Goal: Task Accomplishment & Management: Use online tool/utility

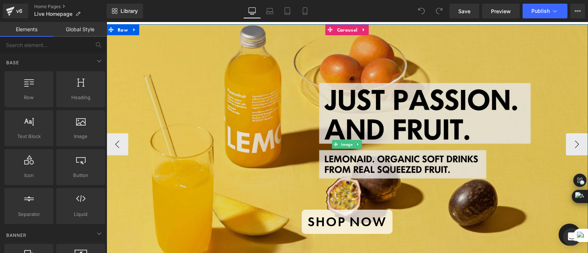
scroll to position [28, 0]
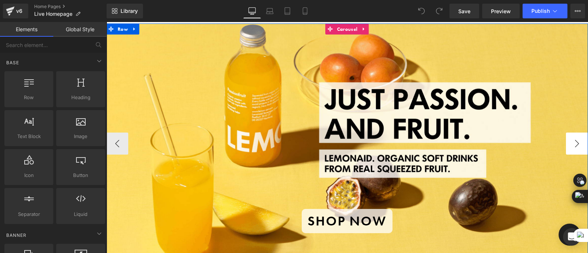
click at [575, 143] on button "›" at bounding box center [577, 144] width 22 height 22
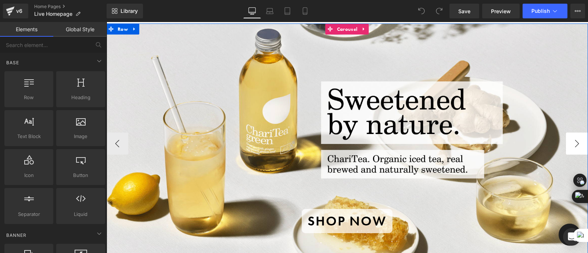
click at [575, 143] on button "›" at bounding box center [577, 144] width 22 height 22
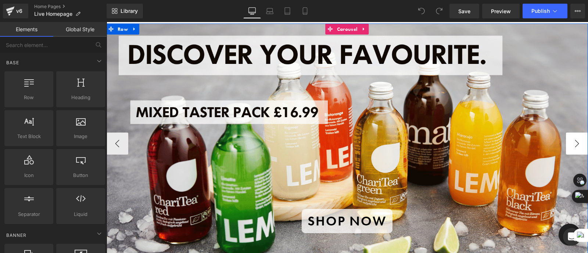
click at [575, 143] on button "›" at bounding box center [577, 144] width 22 height 22
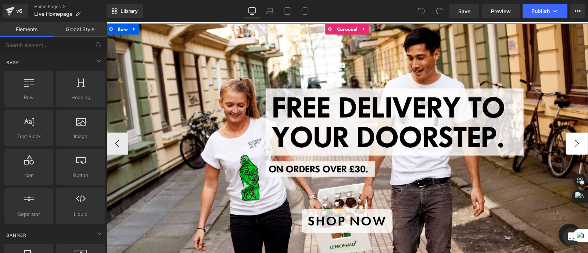
click at [575, 143] on button "›" at bounding box center [577, 144] width 22 height 22
click at [123, 139] on button "‹" at bounding box center [117, 144] width 22 height 22
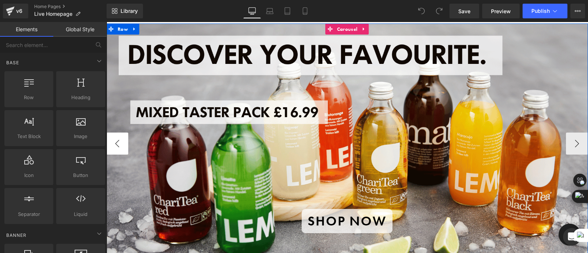
click at [123, 139] on button "‹" at bounding box center [117, 144] width 22 height 22
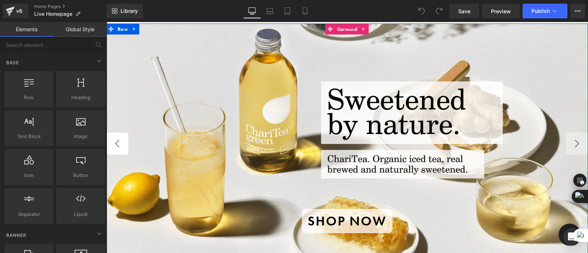
click at [123, 139] on button "‹" at bounding box center [117, 144] width 22 height 22
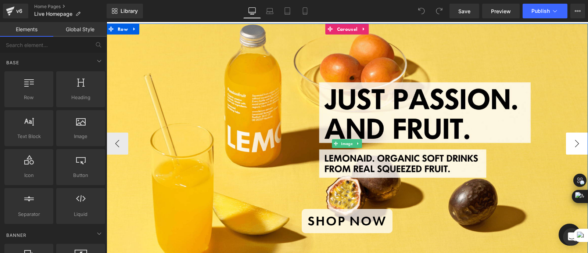
click at [575, 144] on button "›" at bounding box center [577, 144] width 22 height 22
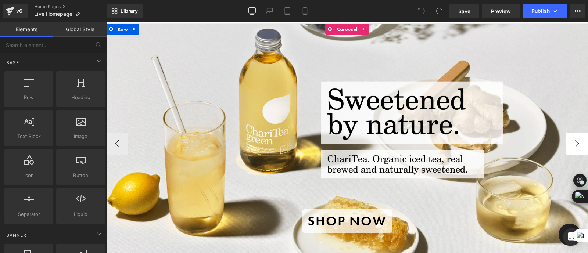
click at [575, 144] on button "›" at bounding box center [577, 144] width 22 height 22
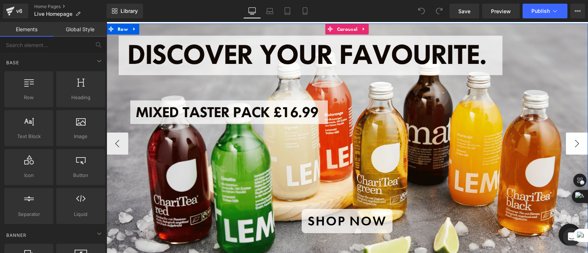
click at [575, 144] on button "›" at bounding box center [577, 144] width 22 height 22
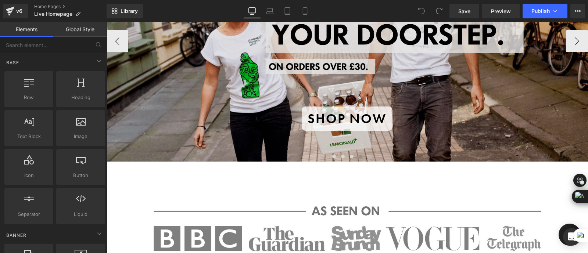
scroll to position [32, 0]
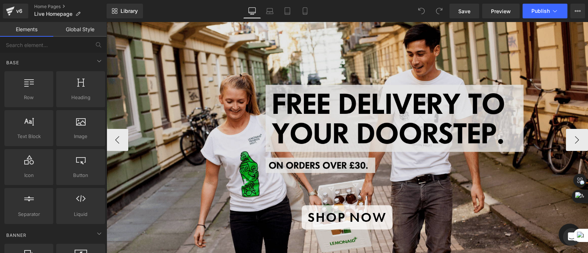
click at [417, 173] on img at bounding box center [347, 140] width 482 height 241
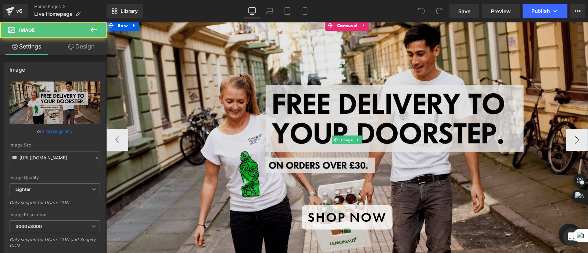
click at [310, 69] on img at bounding box center [347, 140] width 482 height 241
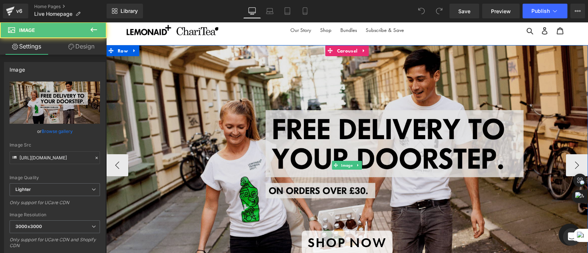
scroll to position [4, 0]
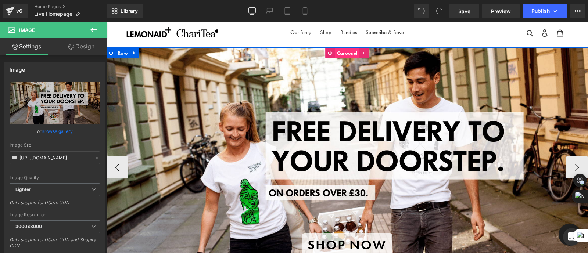
click at [342, 50] on span "Carousel" at bounding box center [347, 52] width 24 height 11
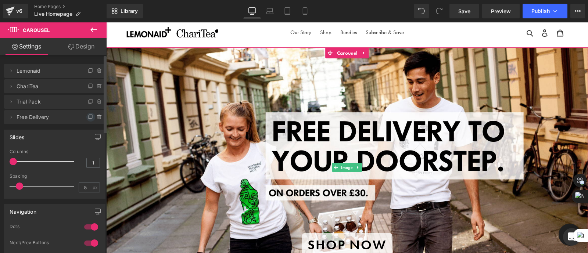
click at [89, 117] on icon at bounding box center [90, 117] width 3 height 4
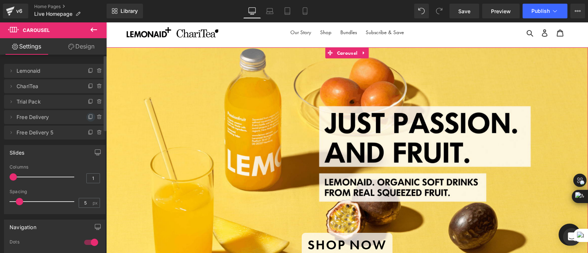
click at [88, 119] on icon at bounding box center [91, 117] width 6 height 6
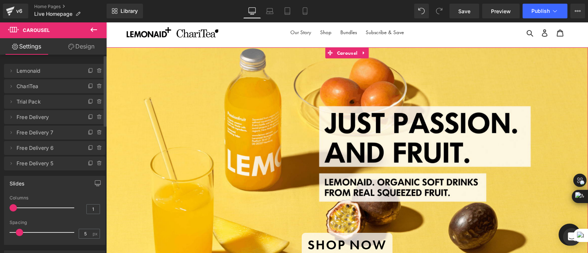
click at [56, 164] on span "Free Delivery 5" at bounding box center [48, 164] width 62 height 14
click at [98, 164] on icon at bounding box center [100, 164] width 6 height 6
click at [70, 152] on span "Free Delivery 6" at bounding box center [48, 148] width 62 height 14
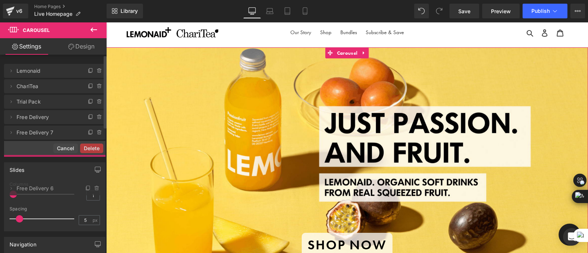
drag, startPoint x: 70, startPoint y: 152, endPoint x: 60, endPoint y: 193, distance: 42.1
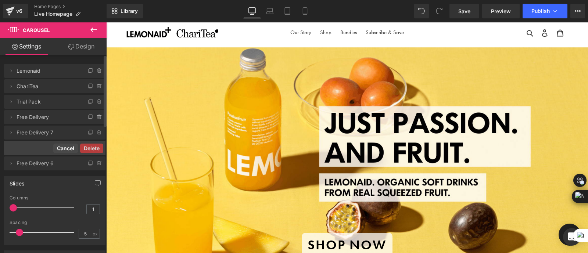
click at [60, 151] on button "Cancel" at bounding box center [65, 149] width 25 height 10
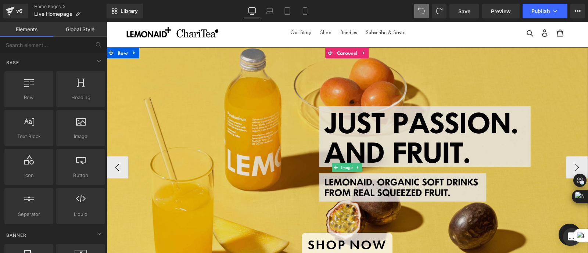
click at [399, 111] on img at bounding box center [347, 167] width 482 height 241
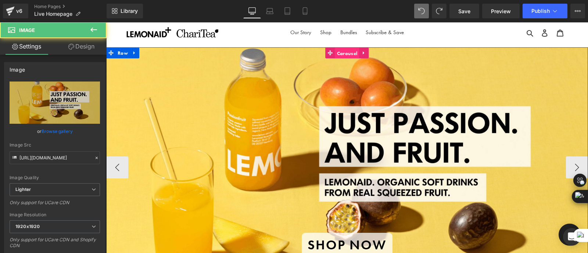
click at [346, 53] on span "Carousel" at bounding box center [347, 53] width 24 height 11
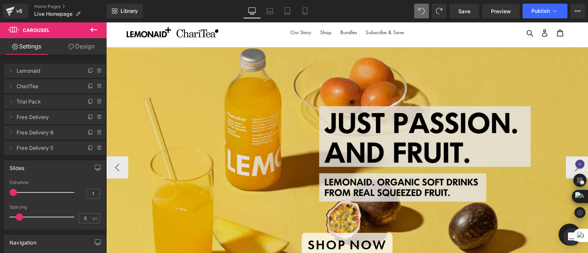
click at [499, 173] on img at bounding box center [347, 167] width 482 height 241
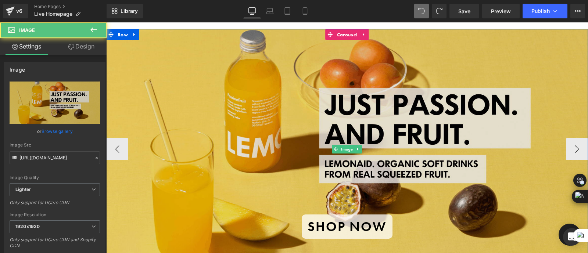
scroll to position [24, 0]
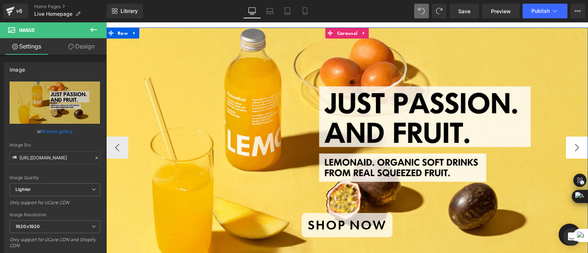
click at [573, 146] on button "›" at bounding box center [577, 148] width 22 height 22
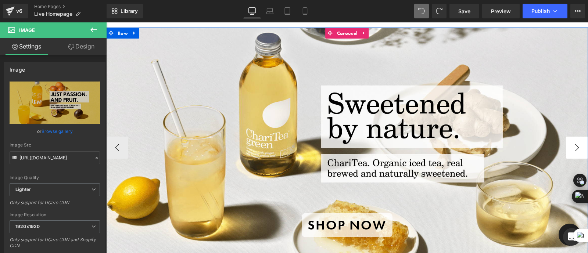
click at [573, 146] on button "›" at bounding box center [577, 148] width 22 height 22
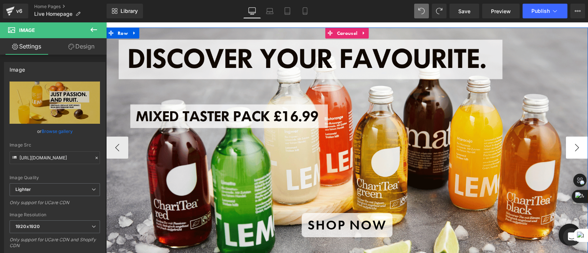
click at [573, 146] on button "›" at bounding box center [577, 148] width 22 height 22
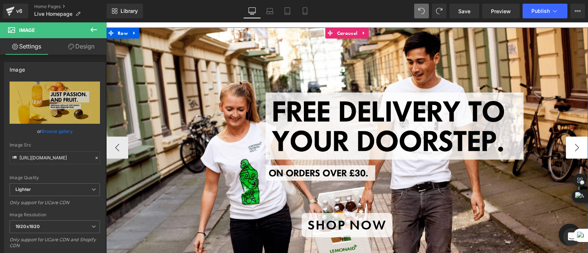
click at [573, 146] on button "›" at bounding box center [577, 148] width 22 height 22
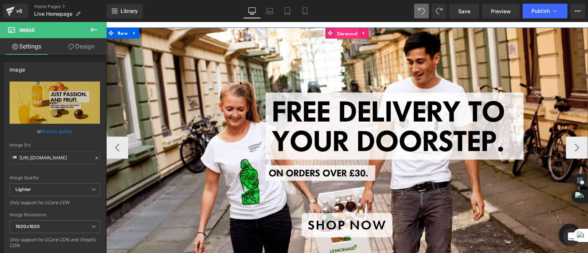
click at [345, 30] on span "Carousel" at bounding box center [347, 33] width 24 height 11
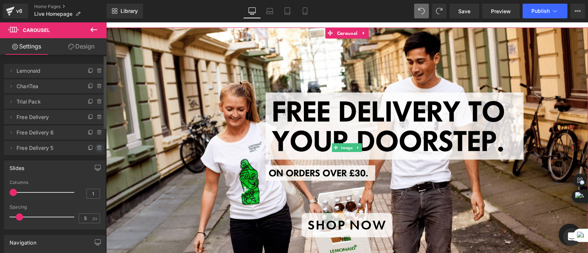
click at [97, 147] on icon at bounding box center [100, 148] width 6 height 6
click at [90, 148] on button "Delete" at bounding box center [91, 149] width 23 height 10
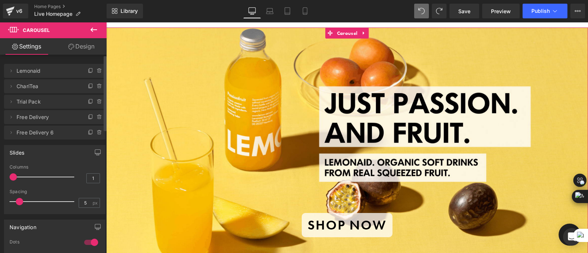
click at [46, 132] on span "Free Delivery 6" at bounding box center [48, 133] width 62 height 14
click at [98, 133] on icon at bounding box center [99, 132] width 3 height 3
click at [86, 132] on button "Delete" at bounding box center [91, 133] width 23 height 10
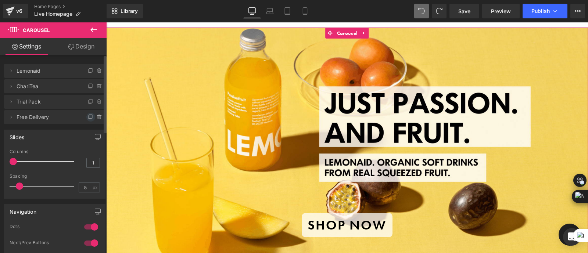
click at [88, 119] on icon at bounding box center [91, 117] width 6 height 6
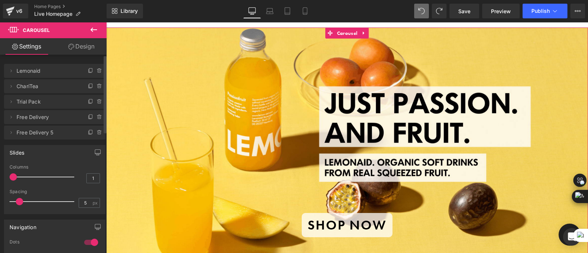
click at [49, 134] on span "Free Delivery 5" at bounding box center [48, 133] width 62 height 14
click at [48, 132] on span "Free Delivery 5" at bounding box center [48, 133] width 62 height 14
click at [11, 133] on icon at bounding box center [11, 132] width 1 height 3
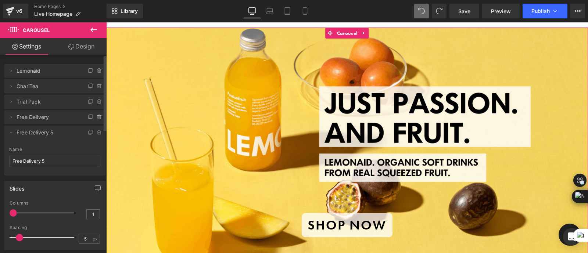
click at [45, 132] on span "Free Delivery 5" at bounding box center [48, 133] width 62 height 14
drag, startPoint x: 52, startPoint y: 156, endPoint x: 9, endPoint y: 156, distance: 43.0
click at [9, 156] on input "Free Delivery 5" at bounding box center [54, 161] width 91 height 12
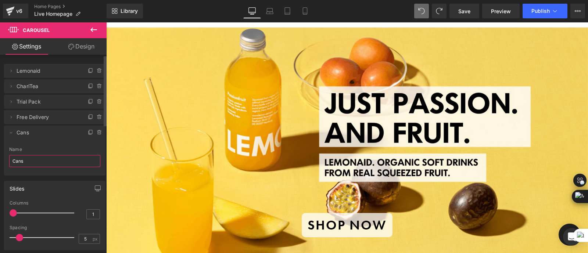
type input "Cans"
click at [54, 167] on div "Name Cans" at bounding box center [54, 161] width 91 height 29
click at [43, 147] on div "Name" at bounding box center [54, 149] width 91 height 5
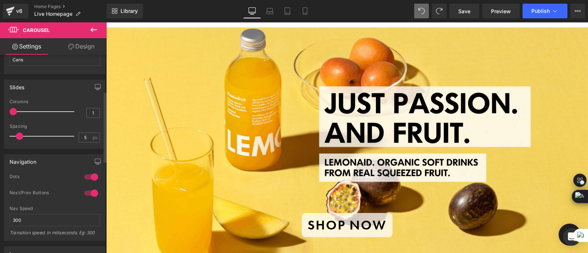
scroll to position [102, 0]
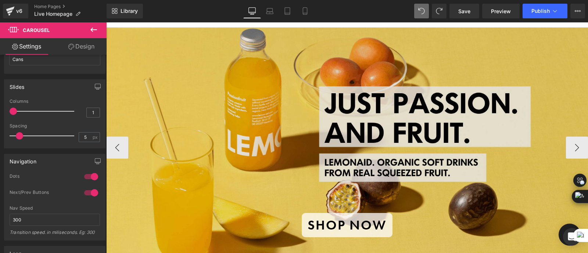
click at [250, 142] on img at bounding box center [347, 148] width 482 height 241
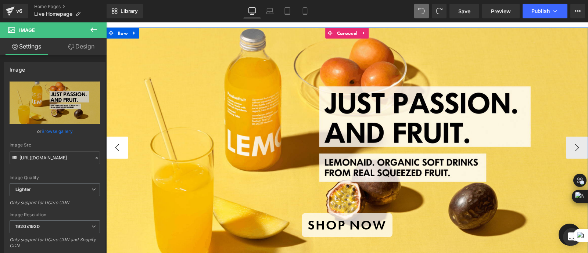
click at [114, 144] on button "‹" at bounding box center [117, 148] width 22 height 22
click at [574, 148] on button "›" at bounding box center [577, 148] width 22 height 22
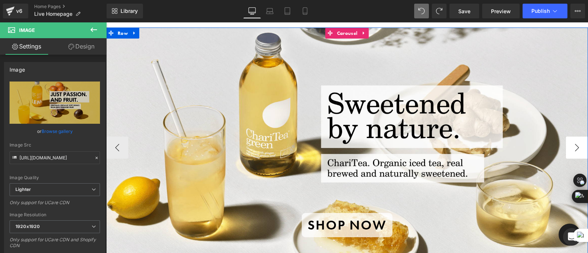
click at [574, 148] on button "›" at bounding box center [577, 148] width 22 height 22
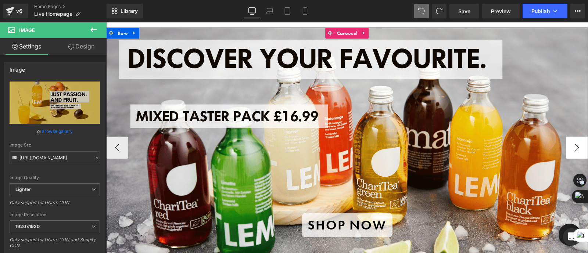
click at [574, 148] on button "›" at bounding box center [577, 148] width 22 height 22
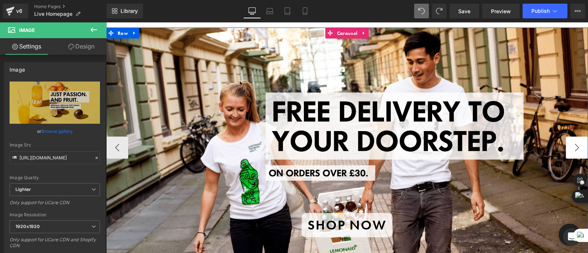
click at [574, 148] on button "›" at bounding box center [577, 148] width 22 height 22
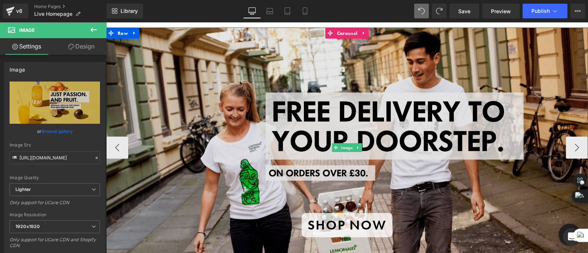
click at [447, 137] on img at bounding box center [347, 148] width 482 height 241
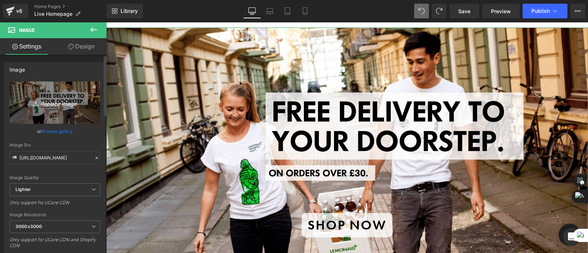
click at [55, 101] on icon "Replace Image" at bounding box center [54, 102] width 59 height 9
type input "C:\fakepath\Cans Header (2).png"
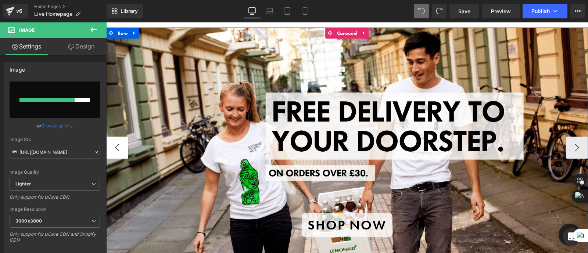
click at [119, 140] on button "‹" at bounding box center [117, 148] width 22 height 22
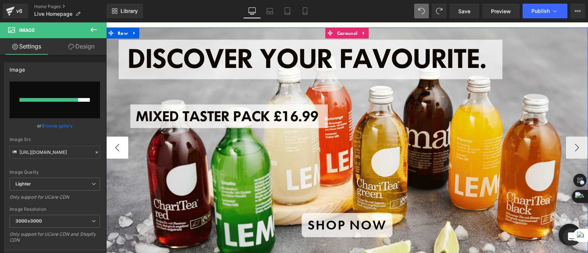
click at [119, 140] on button "‹" at bounding box center [117, 148] width 22 height 22
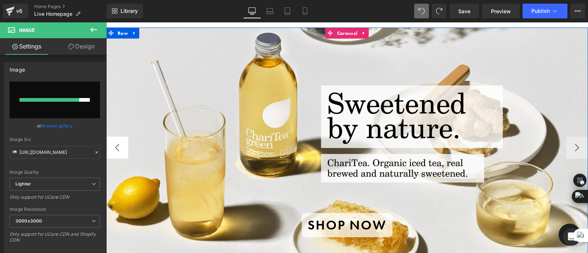
click at [119, 140] on button "‹" at bounding box center [117, 148] width 22 height 22
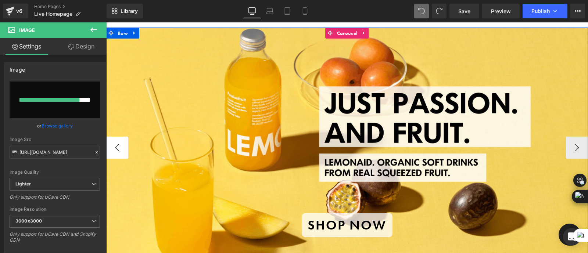
click at [119, 140] on button "‹" at bounding box center [117, 148] width 22 height 22
click at [574, 151] on button "›" at bounding box center [577, 148] width 22 height 22
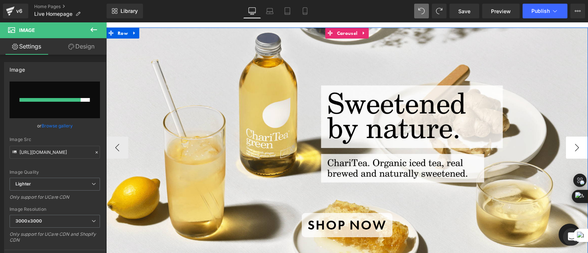
click at [574, 151] on button "›" at bounding box center [577, 148] width 22 height 22
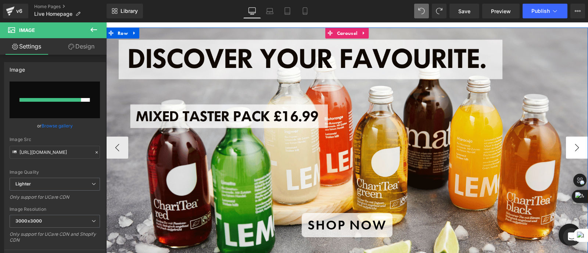
click at [574, 151] on button "›" at bounding box center [577, 148] width 22 height 22
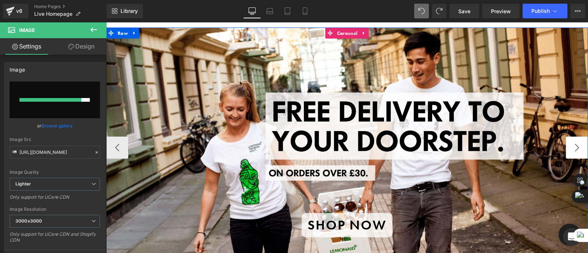
click at [574, 151] on button "›" at bounding box center [577, 148] width 22 height 22
click at [576, 151] on button "›" at bounding box center [577, 148] width 22 height 22
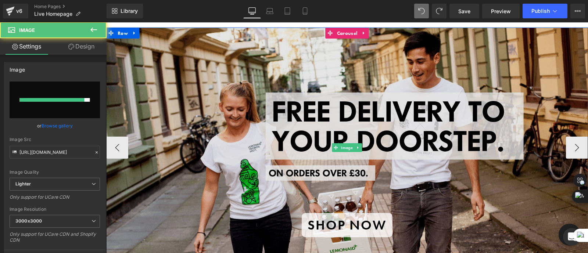
click at [332, 194] on img at bounding box center [347, 148] width 482 height 241
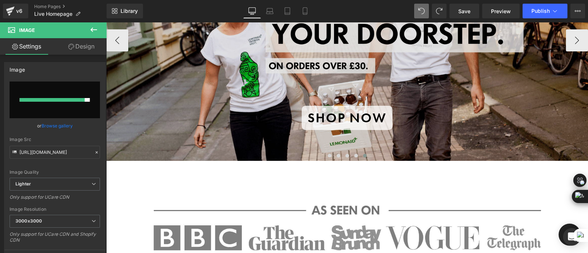
scroll to position [169, 0]
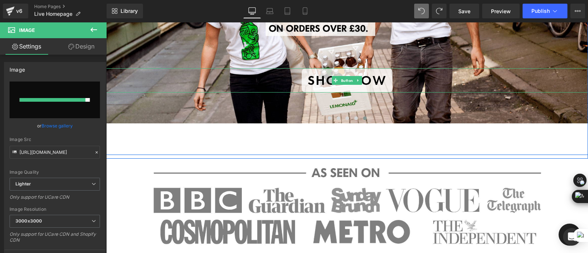
click at [341, 88] on span "shop now" at bounding box center [347, 80] width 79 height 17
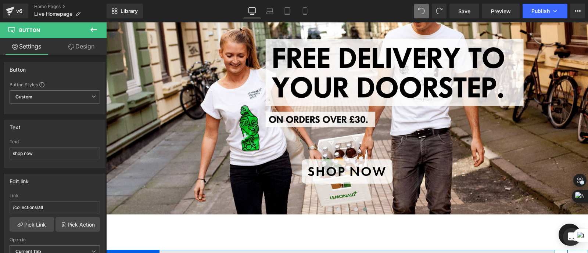
scroll to position [68, 0]
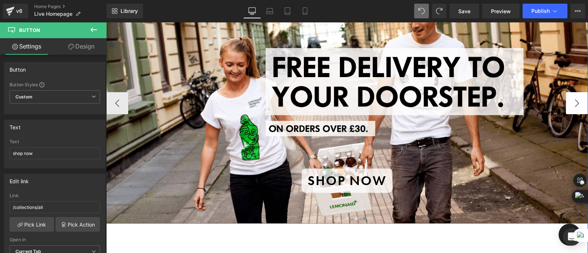
click at [574, 98] on button "›" at bounding box center [577, 103] width 22 height 22
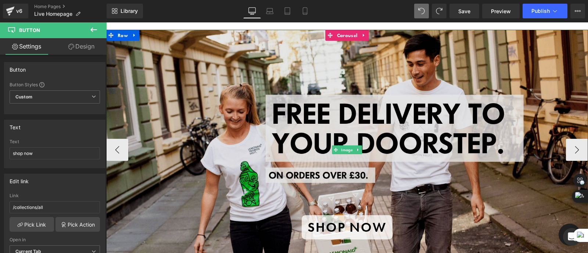
scroll to position [22, 0]
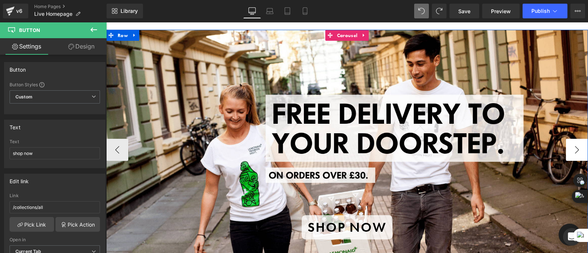
click at [574, 148] on button "›" at bounding box center [577, 150] width 22 height 22
click at [120, 147] on button "‹" at bounding box center [117, 150] width 22 height 22
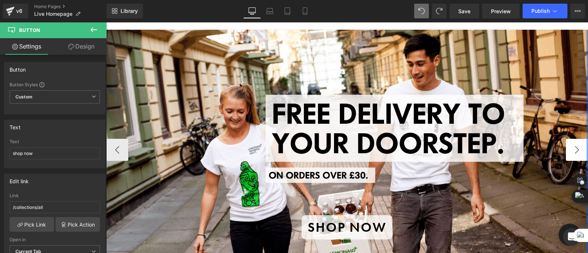
click at [574, 149] on button "›" at bounding box center [577, 150] width 22 height 22
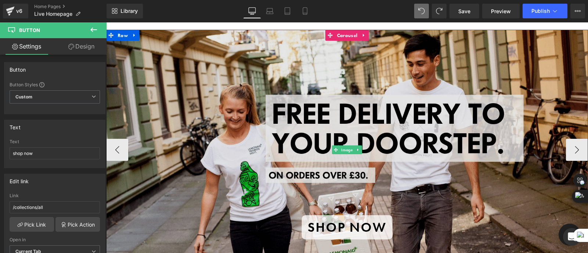
click at [421, 97] on img at bounding box center [347, 150] width 482 height 241
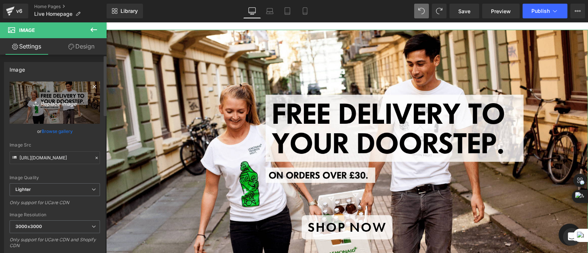
click at [57, 104] on icon "Replace Image" at bounding box center [54, 102] width 59 height 9
type input "C:\fakepath\Cans Header (2).png"
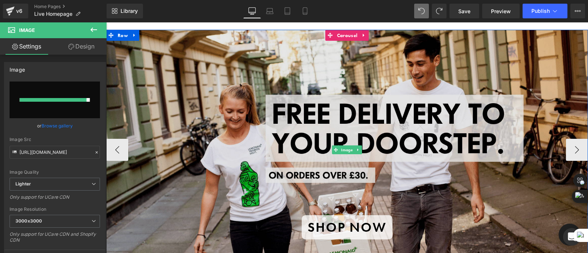
click at [345, 105] on img at bounding box center [347, 150] width 482 height 241
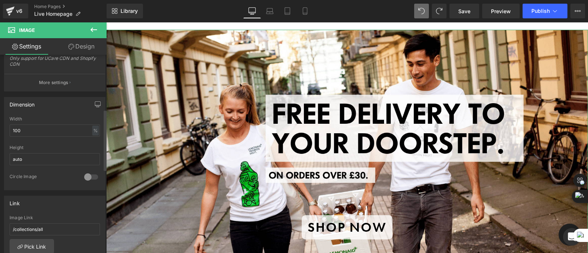
scroll to position [0, 0]
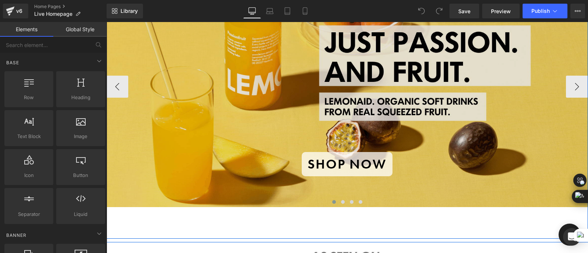
scroll to position [85, 0]
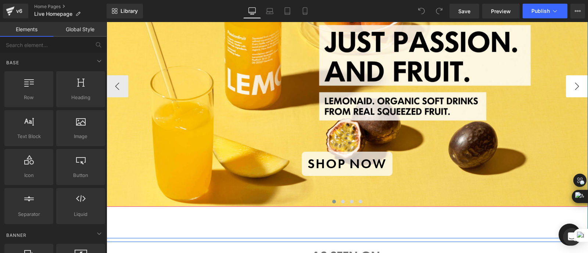
click at [578, 88] on button "›" at bounding box center [577, 86] width 22 height 22
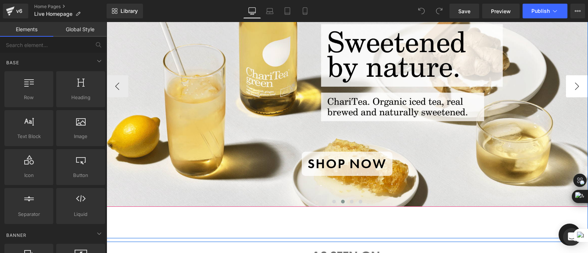
click at [578, 88] on button "›" at bounding box center [577, 86] width 22 height 22
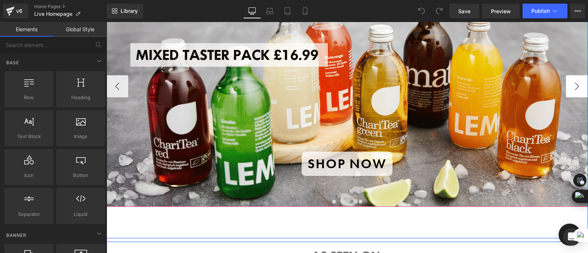
click at [578, 88] on button "›" at bounding box center [577, 86] width 22 height 22
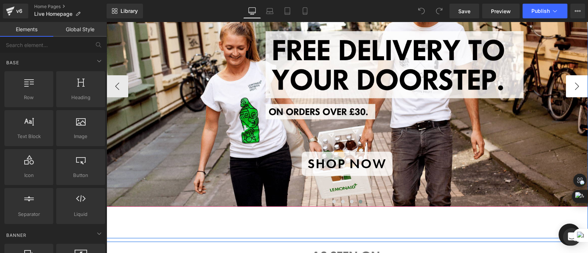
click at [575, 88] on button "›" at bounding box center [577, 86] width 22 height 22
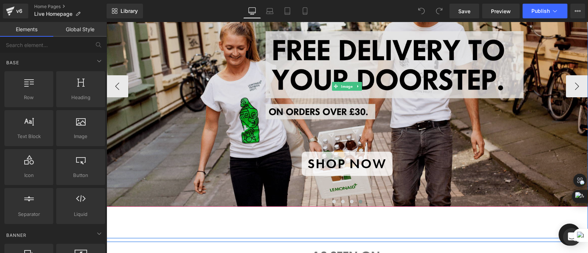
scroll to position [0, 0]
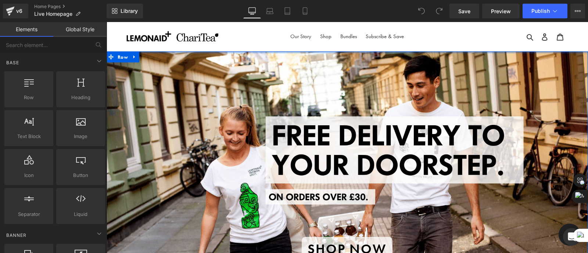
click at [346, 53] on div at bounding box center [347, 52] width 482 height 2
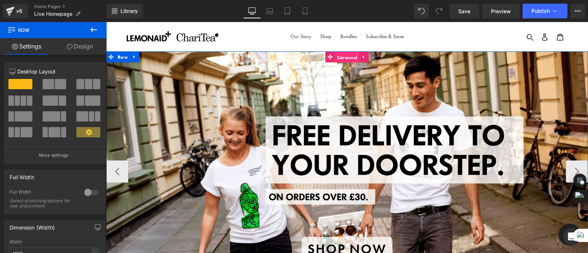
click at [344, 61] on span "Carousel" at bounding box center [347, 57] width 24 height 11
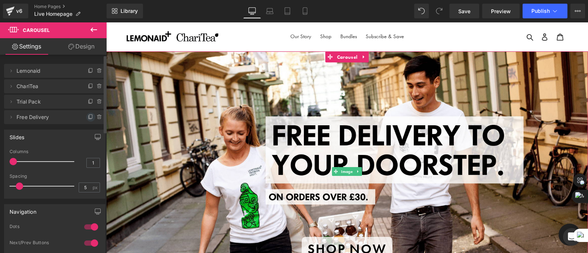
click at [89, 117] on icon at bounding box center [90, 117] width 3 height 4
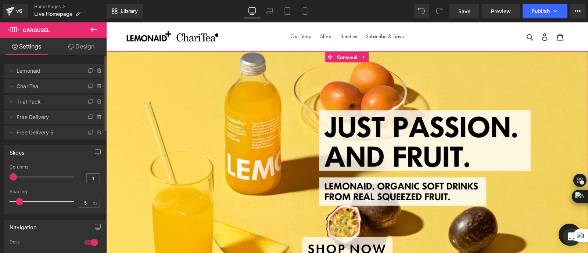
click at [53, 136] on span "Free Delivery 5" at bounding box center [48, 133] width 62 height 14
click at [47, 134] on span "Free Delivery 5" at bounding box center [48, 133] width 62 height 14
click at [36, 132] on span "Free Delivery 5" at bounding box center [48, 133] width 62 height 14
click at [10, 131] on icon at bounding box center [11, 133] width 6 height 6
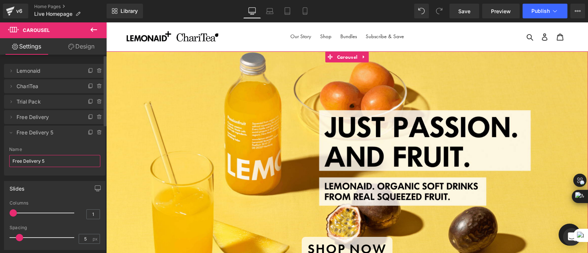
drag, startPoint x: 51, startPoint y: 162, endPoint x: 10, endPoint y: 157, distance: 41.6
click at [10, 157] on input "Free Delivery 5" at bounding box center [54, 161] width 91 height 12
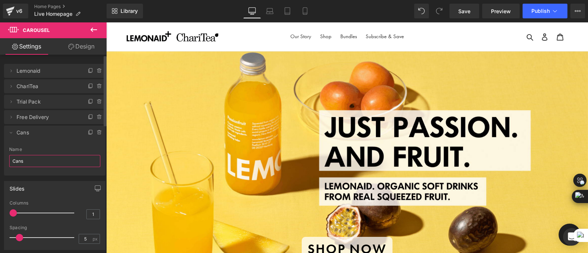
type input "Cans"
click at [59, 174] on div at bounding box center [54, 173] width 91 height 5
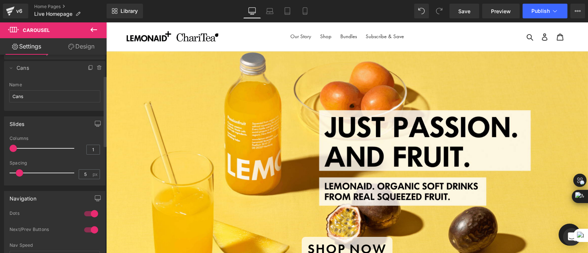
scroll to position [66, 0]
click at [46, 96] on input "Cans" at bounding box center [54, 95] width 91 height 12
click at [47, 102] on div "Name Cans" at bounding box center [54, 95] width 91 height 29
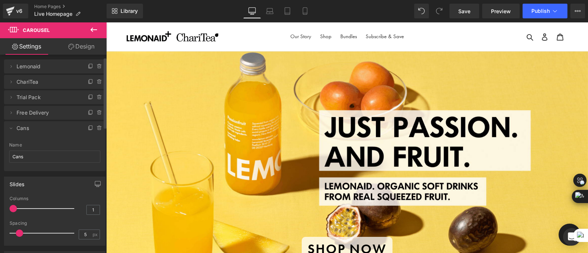
scroll to position [4, 0]
click at [36, 129] on span "Cans" at bounding box center [48, 129] width 62 height 14
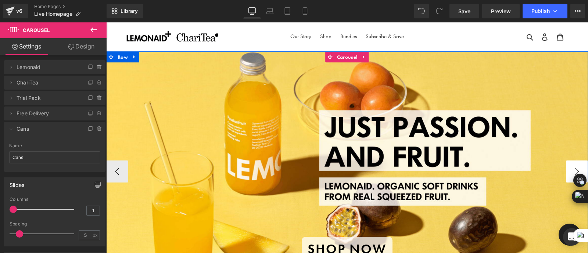
click at [576, 168] on button "›" at bounding box center [577, 172] width 22 height 22
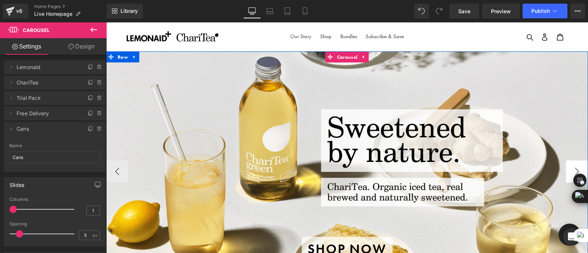
click at [576, 168] on button "›" at bounding box center [577, 172] width 22 height 22
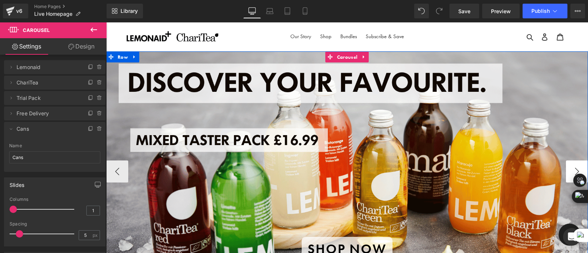
click at [576, 168] on button "›" at bounding box center [577, 172] width 22 height 22
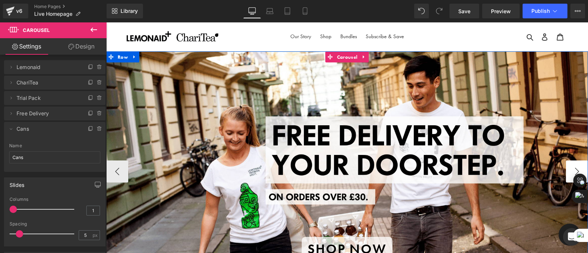
click at [576, 168] on button "›" at bounding box center [577, 172] width 22 height 22
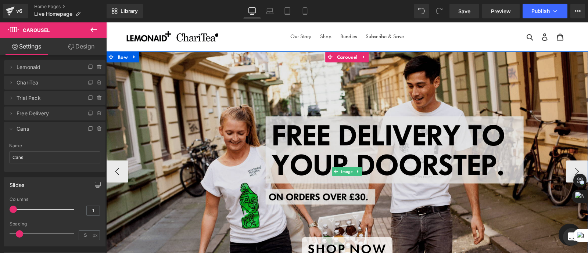
click at [375, 143] on img at bounding box center [347, 171] width 482 height 241
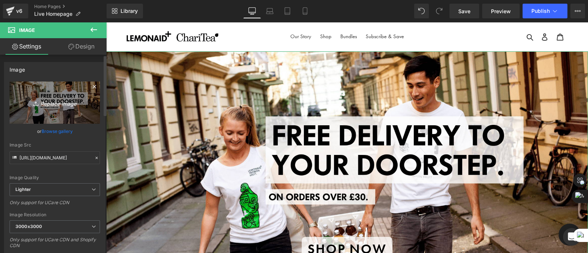
click at [65, 100] on icon "Replace Image" at bounding box center [54, 102] width 59 height 9
type input "C:\fakepath\Cans Header (2).png"
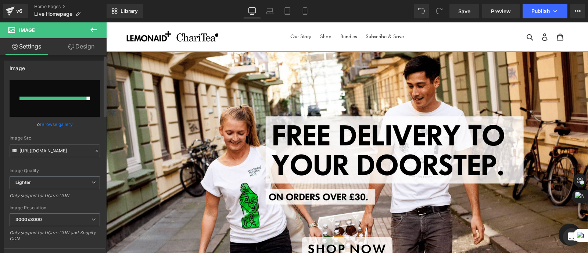
scroll to position [1, 0]
click at [78, 153] on input "[URL][DOMAIN_NAME]" at bounding box center [55, 151] width 90 height 13
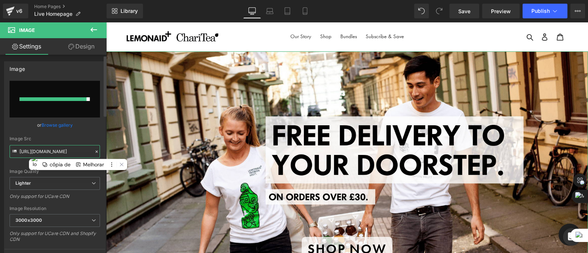
click at [78, 153] on input "[URL][DOMAIN_NAME]" at bounding box center [55, 151] width 90 height 13
click at [96, 151] on icon at bounding box center [96, 151] width 5 height 5
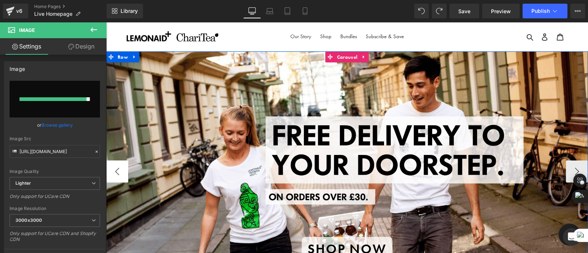
click at [114, 168] on button "‹" at bounding box center [117, 172] width 22 height 22
click at [574, 168] on button "›" at bounding box center [577, 172] width 22 height 22
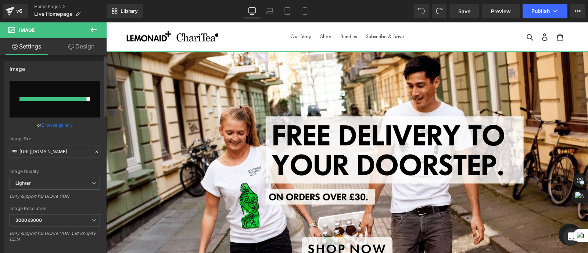
click at [71, 139] on div "Image Src" at bounding box center [55, 138] width 90 height 5
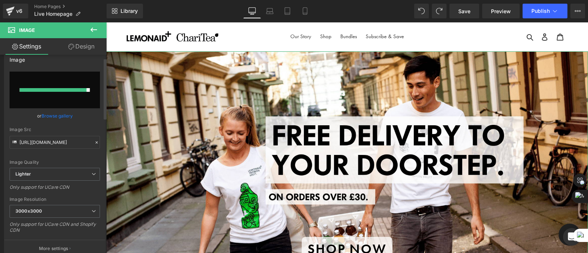
click at [14, 141] on icon at bounding box center [15, 143] width 8 height 8
click at [92, 28] on icon at bounding box center [93, 29] width 9 height 9
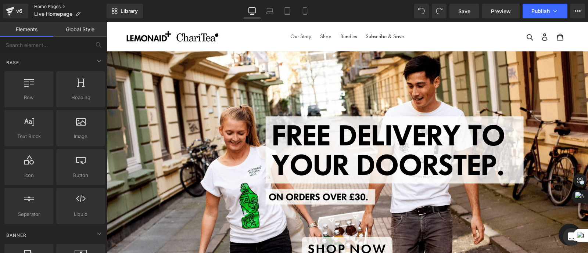
click at [46, 6] on link "Home Pages" at bounding box center [70, 7] width 72 height 6
